Goal: Find specific page/section: Find specific page/section

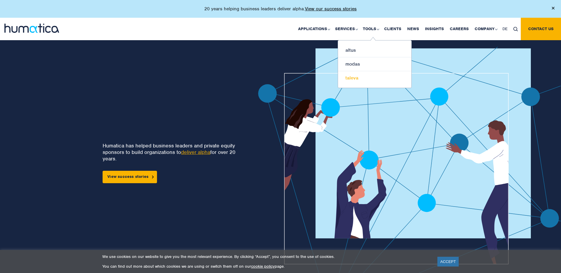
click at [371, 80] on link "taleva" at bounding box center [374, 78] width 73 height 14
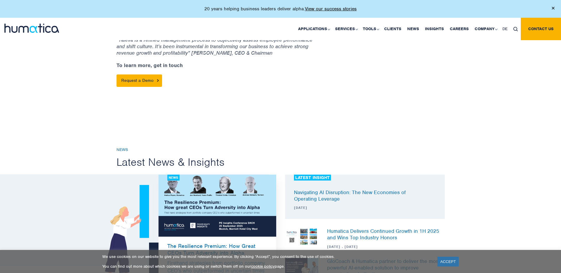
scroll to position [385, 0]
